Goal: Task Accomplishment & Management: Use online tool/utility

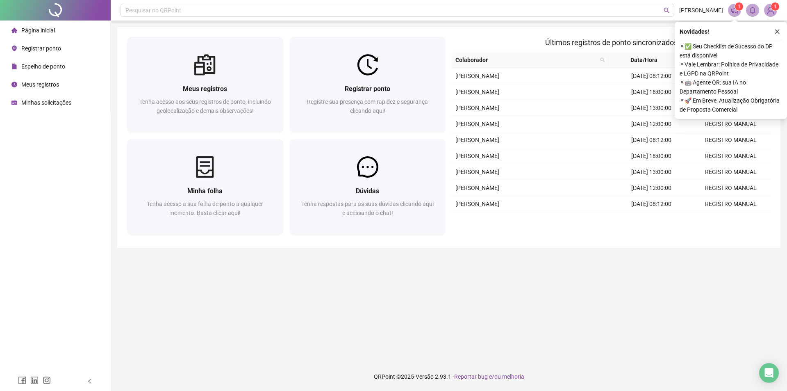
click at [41, 48] on span "Registrar ponto" at bounding box center [41, 48] width 40 height 7
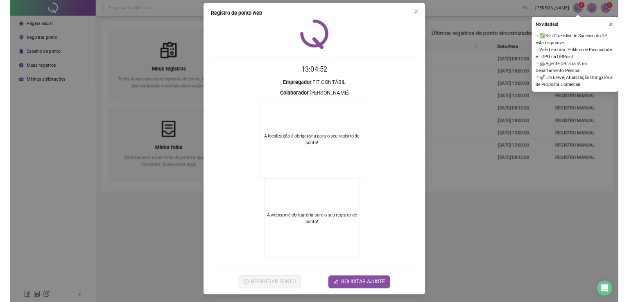
scroll to position [4, 0]
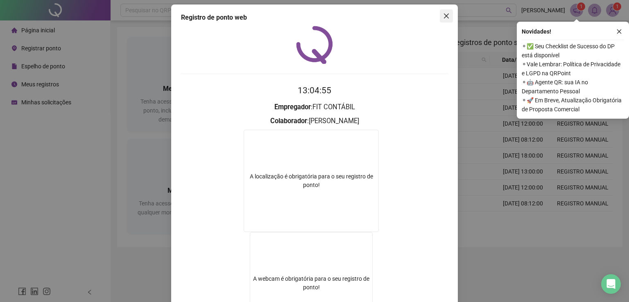
click at [444, 14] on icon "close" at bounding box center [446, 16] width 5 height 5
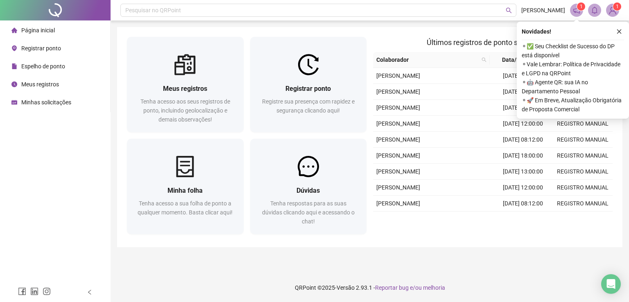
click at [42, 48] on span "Registrar ponto" at bounding box center [41, 48] width 40 height 7
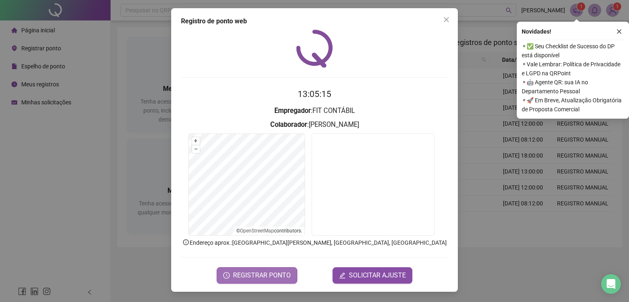
click at [284, 276] on span "REGISTRAR PONTO" at bounding box center [262, 276] width 58 height 10
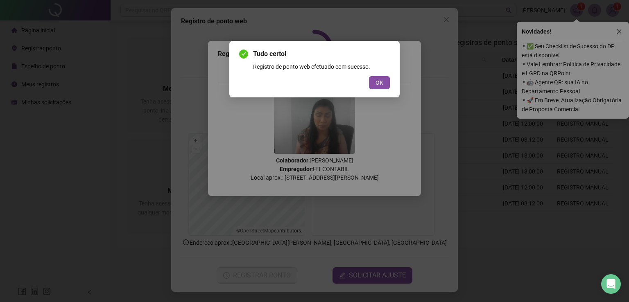
click at [383, 80] on span "OK" at bounding box center [380, 82] width 8 height 9
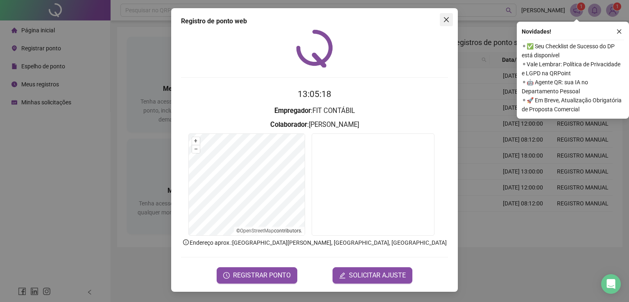
click at [446, 19] on icon "close" at bounding box center [446, 19] width 5 height 5
